Goal: Communication & Community: Participate in discussion

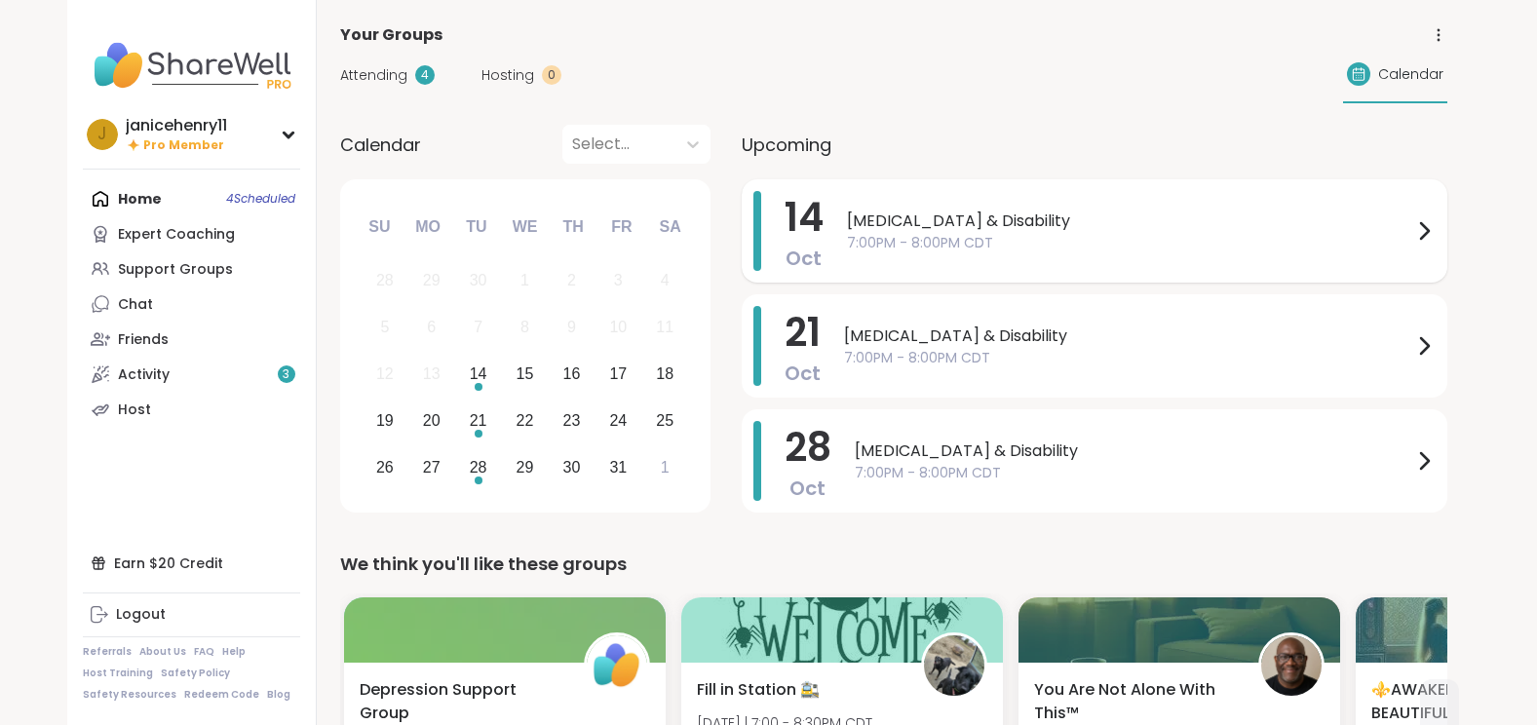
click at [1428, 226] on icon at bounding box center [1423, 230] width 23 height 23
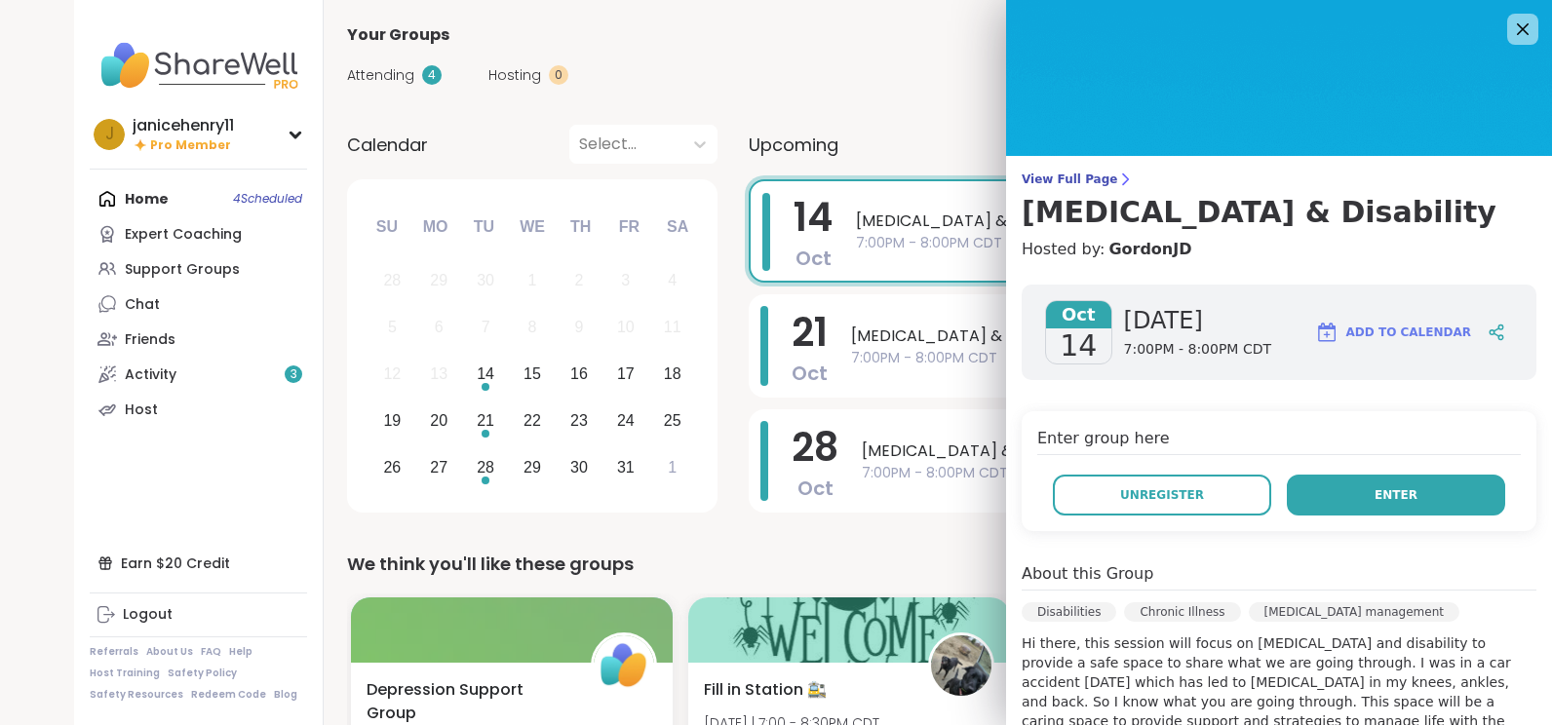
click at [1408, 495] on button "Enter" at bounding box center [1396, 495] width 218 height 41
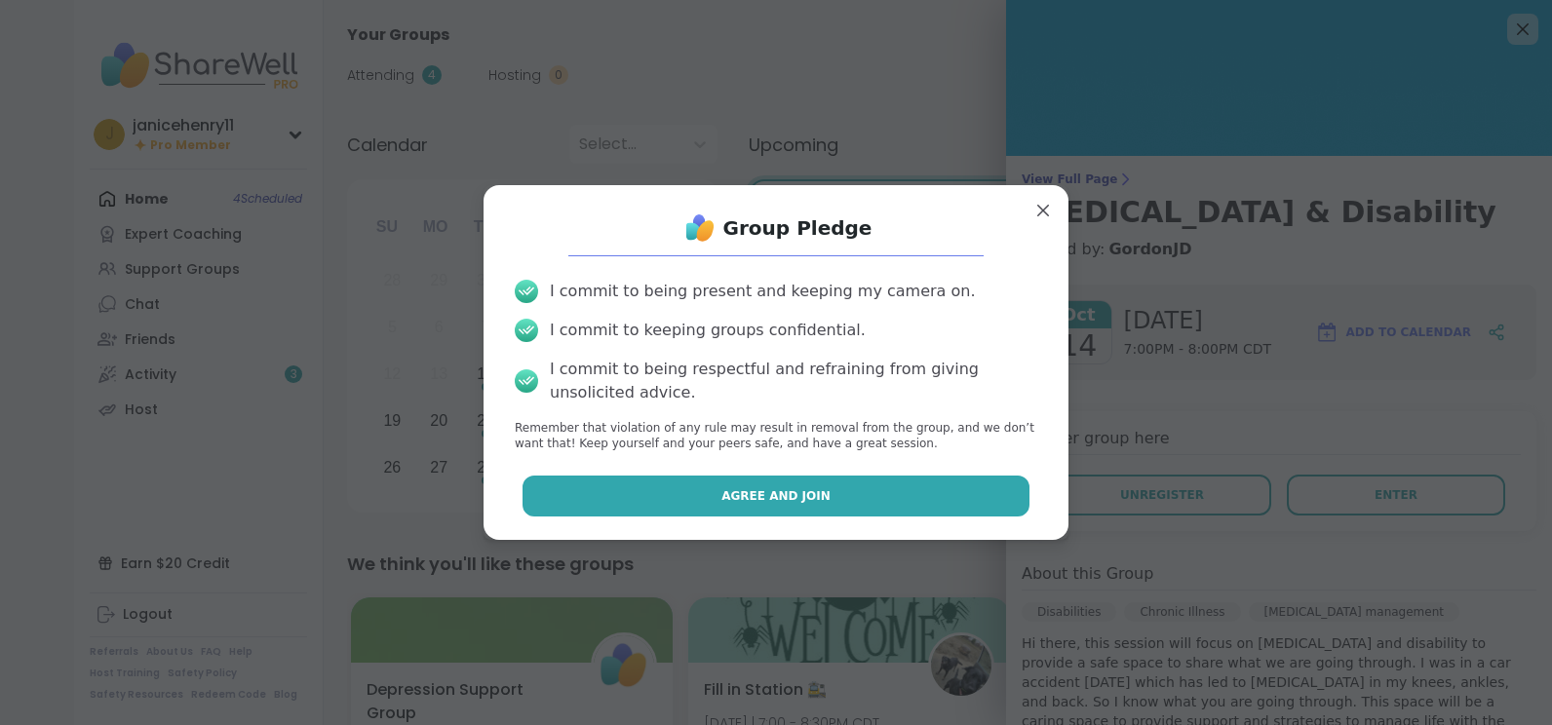
click at [901, 507] on button "Agree and Join" at bounding box center [776, 496] width 508 height 41
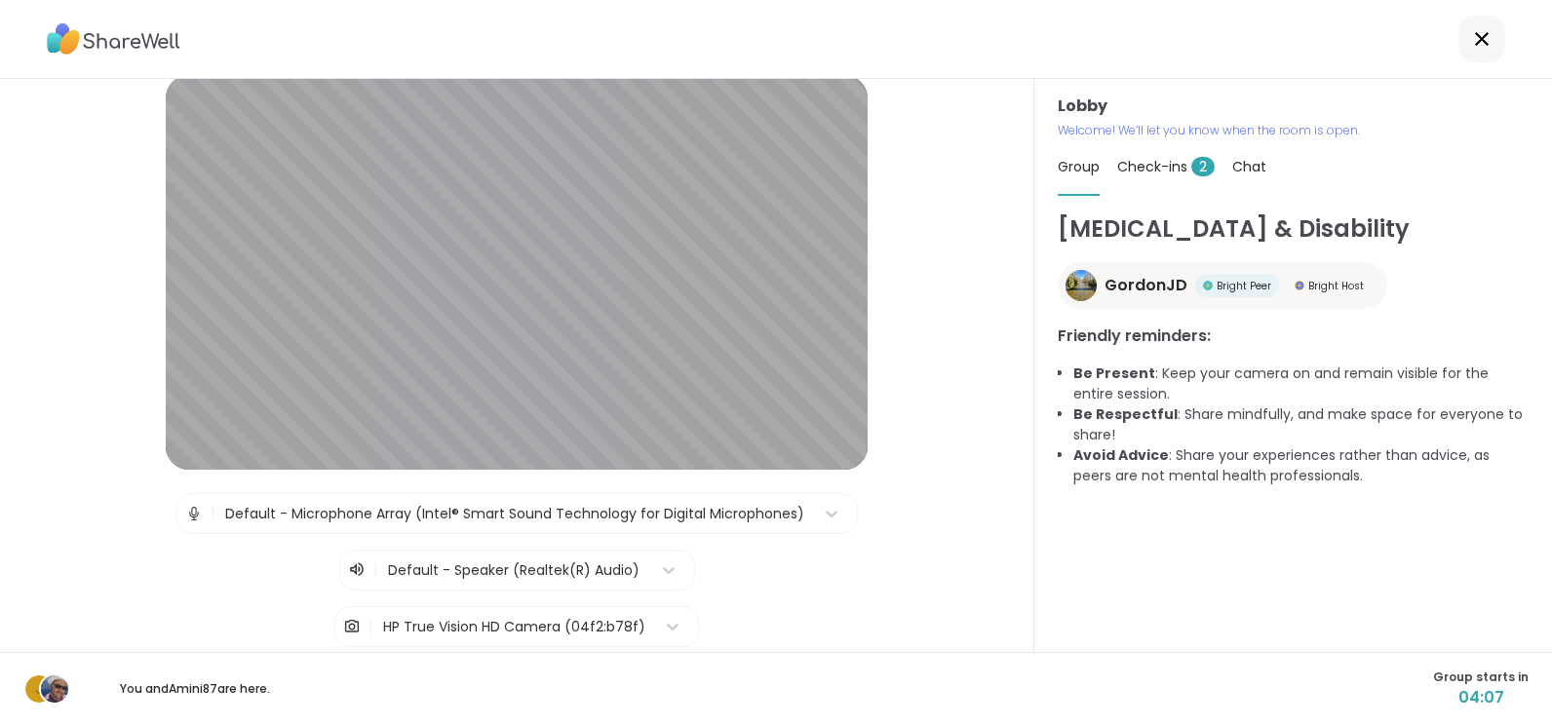
scroll to position [39, 0]
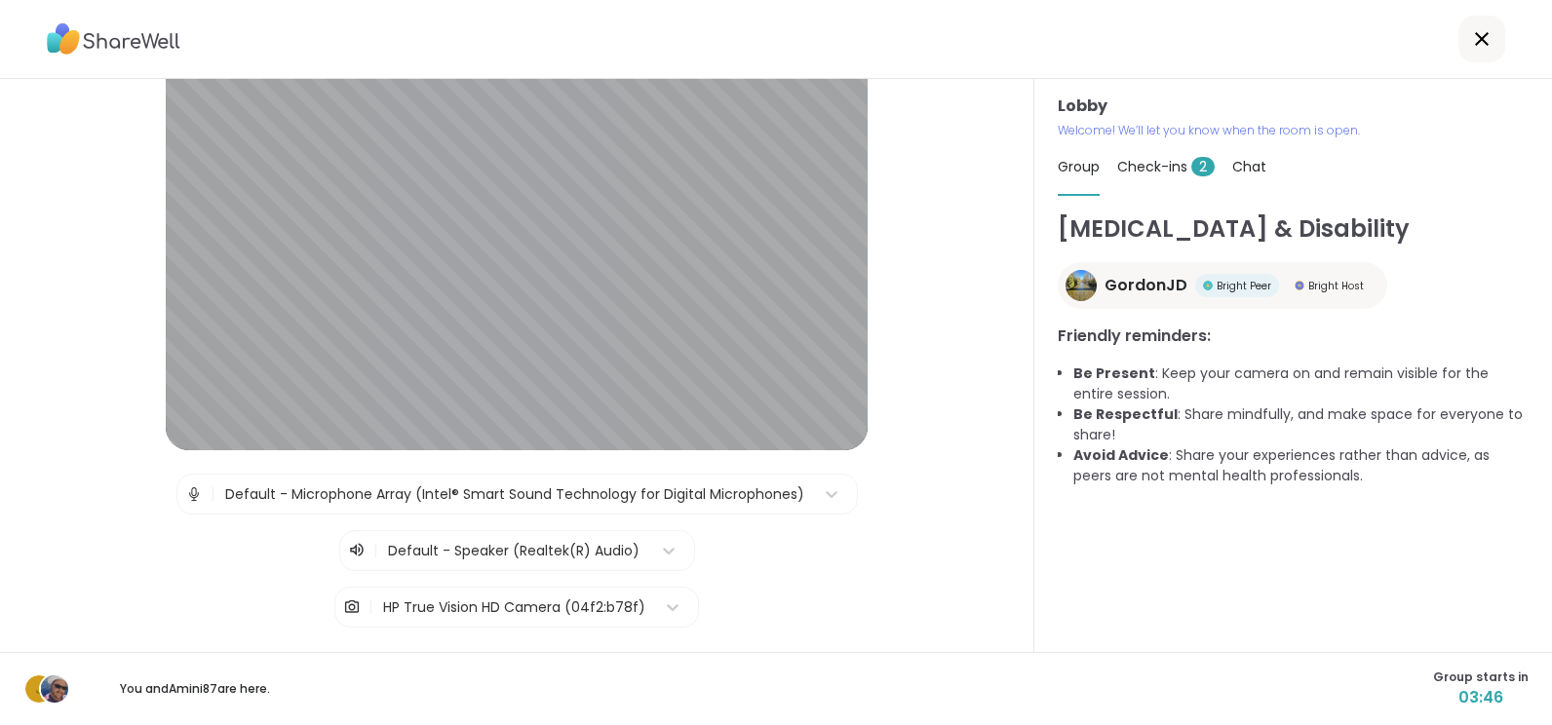
click at [1536, 718] on html "Lobby | Default - Microphone Array (Intel® Smart Sound Technology for Digital M…" at bounding box center [776, 362] width 1552 height 725
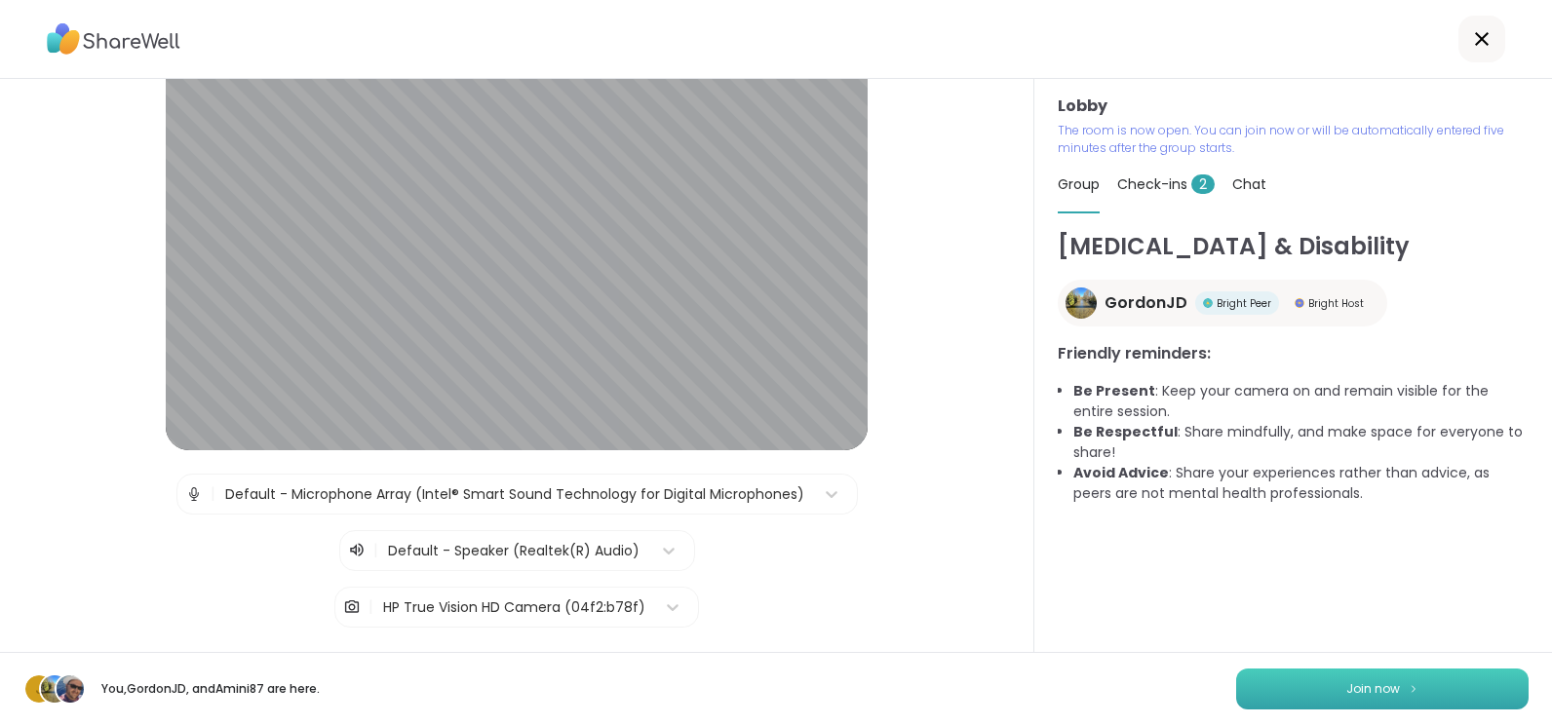
click at [1385, 690] on button "Join now" at bounding box center [1382, 689] width 292 height 41
